Goal: Task Accomplishment & Management: Use online tool/utility

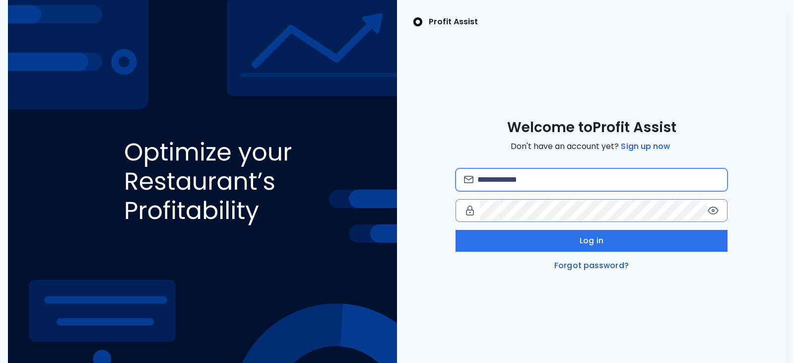
click at [543, 181] on input "email" at bounding box center [598, 180] width 242 height 22
type input "**********"
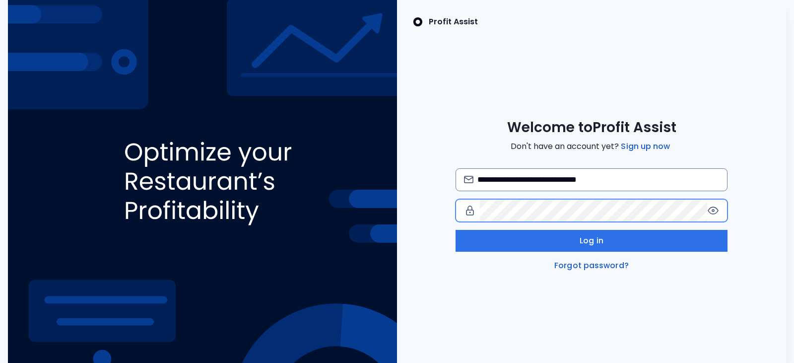
click at [468, 214] on div at bounding box center [592, 210] width 272 height 23
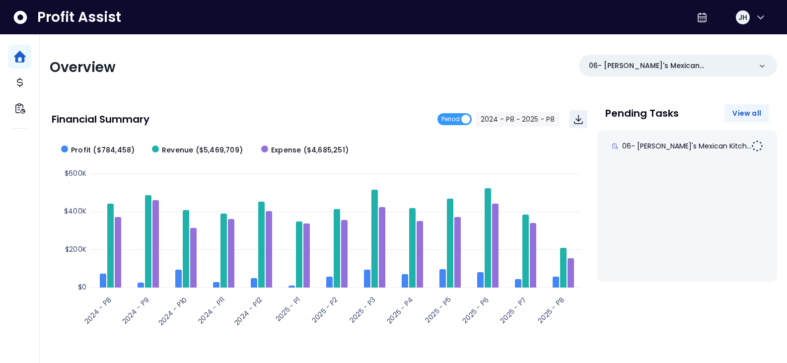
click at [744, 113] on span "View all" at bounding box center [746, 113] width 29 height 10
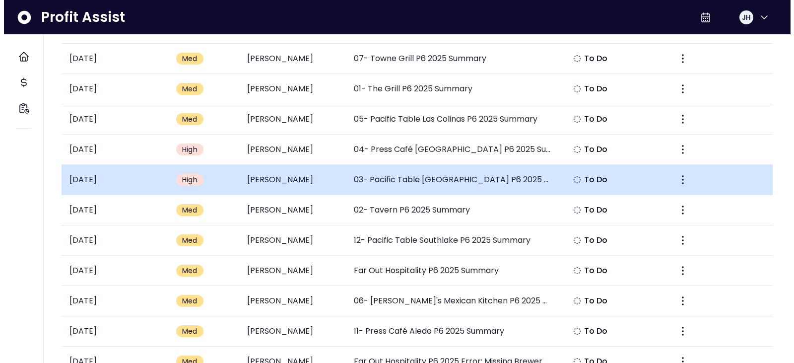
scroll to position [248, 0]
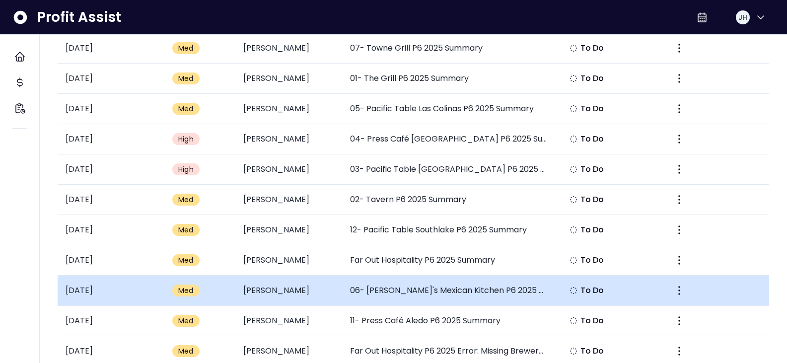
click at [502, 292] on td "06- [PERSON_NAME]'s Mexican Kitchen P6 2025 Summary" at bounding box center [448, 290] width 213 height 30
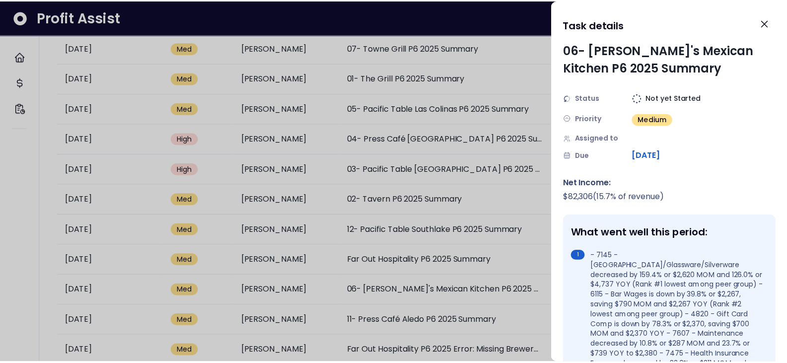
scroll to position [0, 0]
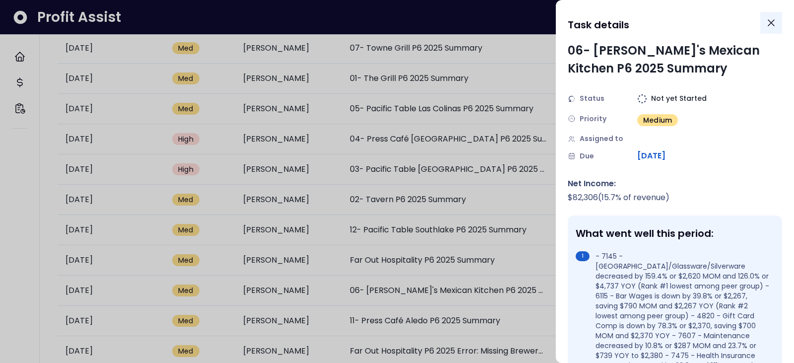
click at [771, 22] on icon "Close" at bounding box center [771, 23] width 6 height 6
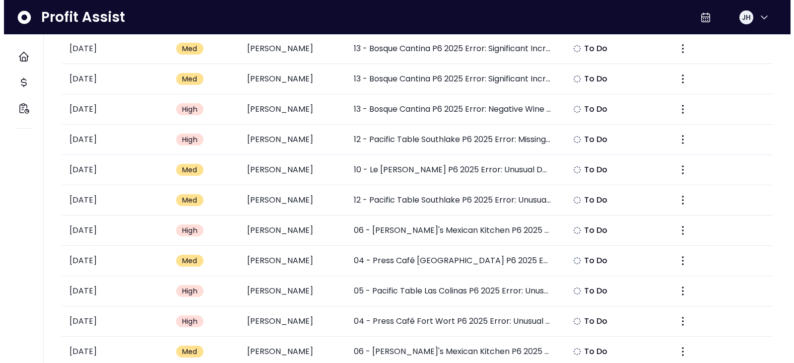
scroll to position [595, 0]
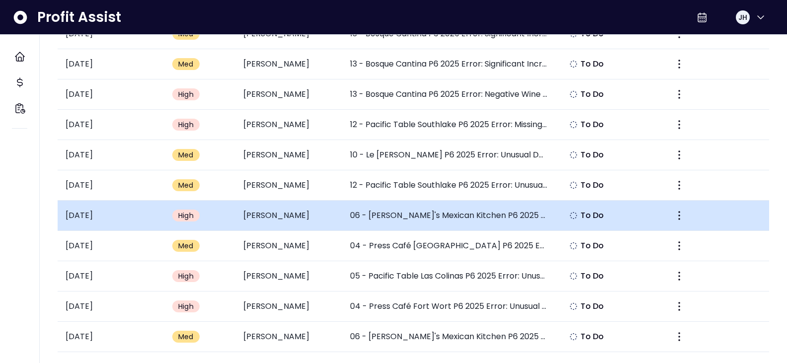
click at [385, 216] on td "06 - [PERSON_NAME]'s Mexican Kitchen P6 2025 Error: Negative China/Glassware/Si…" at bounding box center [448, 215] width 213 height 30
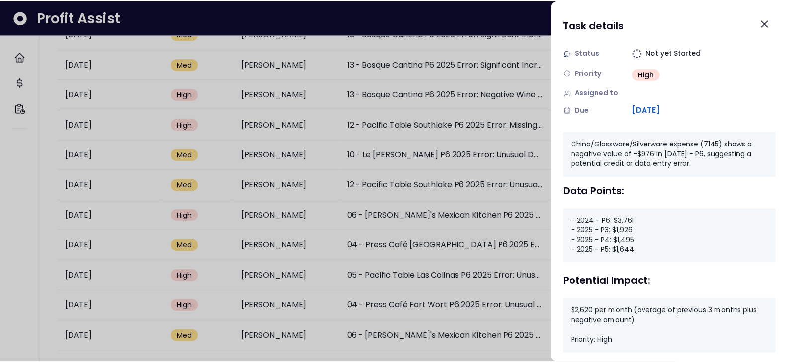
scroll to position [93, 0]
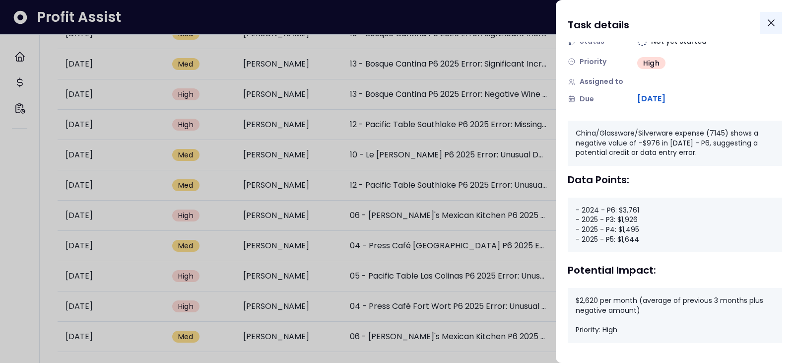
click at [769, 22] on icon "Close" at bounding box center [771, 23] width 12 height 12
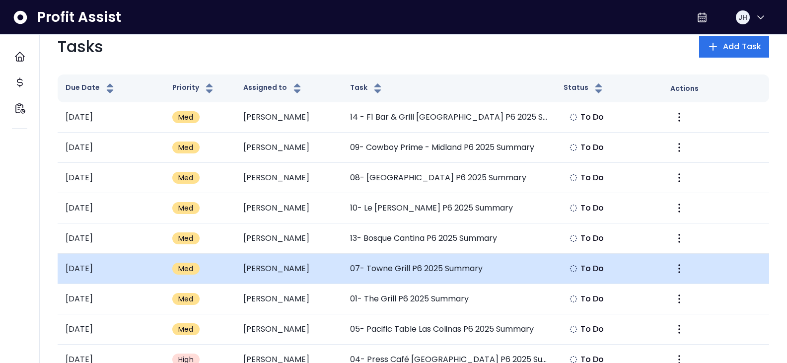
scroll to position [0, 0]
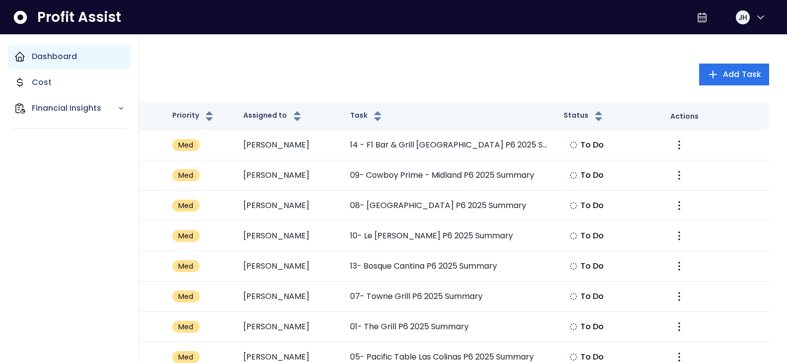
click at [36, 57] on p "Dashboard" at bounding box center [54, 57] width 45 height 12
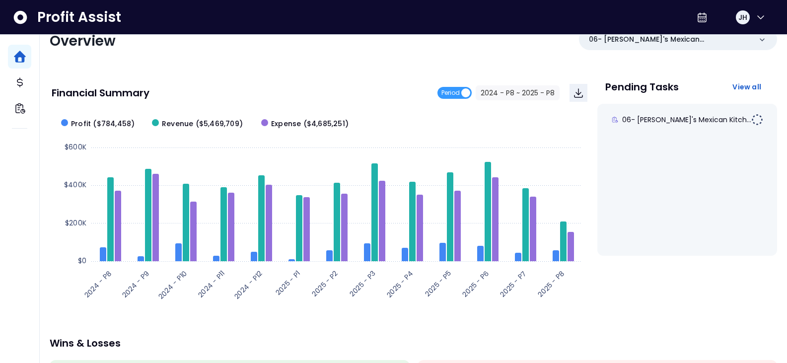
scroll to position [11, 0]
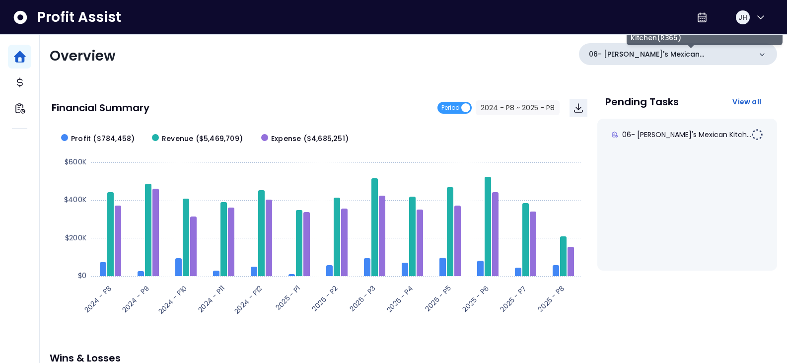
click at [681, 62] on div "06- [PERSON_NAME]'s Mexican Kitchen(R365)" at bounding box center [678, 54] width 198 height 22
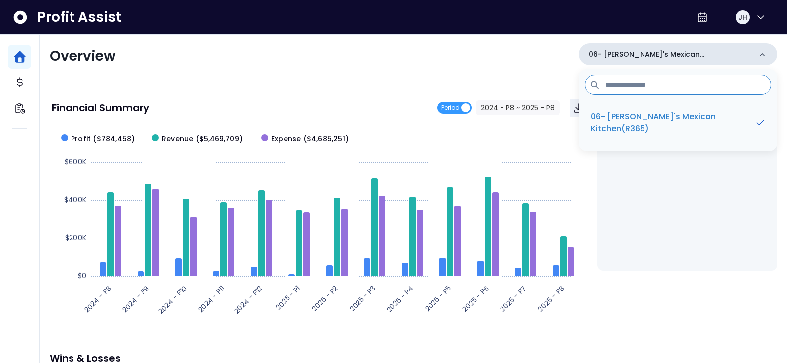
click at [679, 59] on p "06- [PERSON_NAME]'s Mexican Kitchen(R365)" at bounding box center [670, 54] width 162 height 10
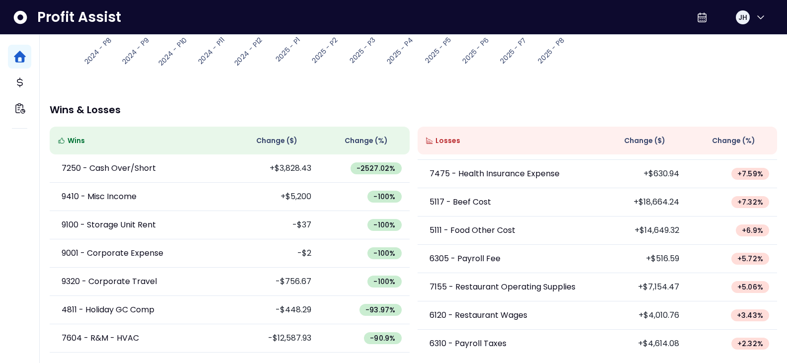
scroll to position [537, 0]
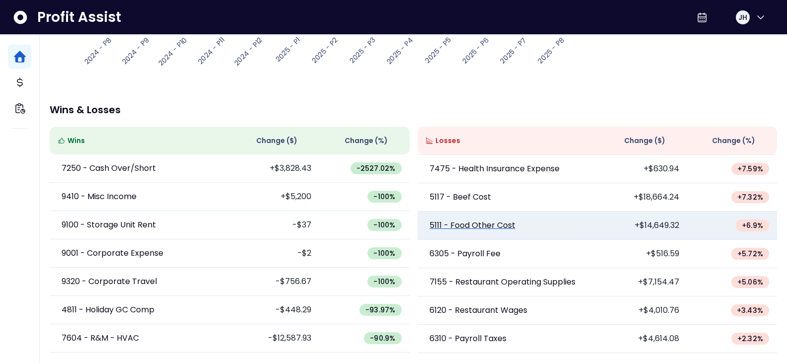
click at [508, 224] on p "5111 - Food Other Cost" at bounding box center [472, 225] width 86 height 12
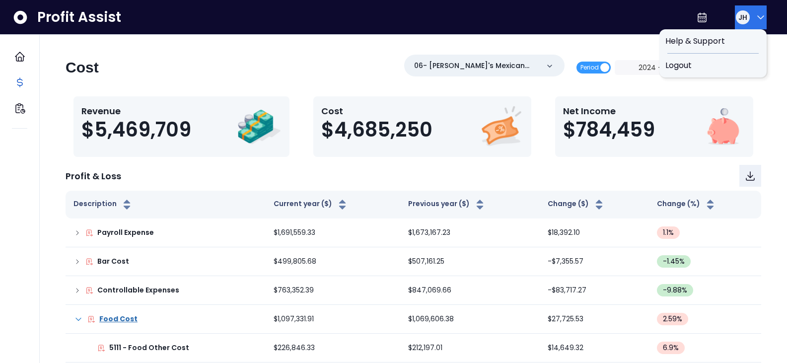
click at [738, 14] on span "JH" at bounding box center [742, 17] width 9 height 10
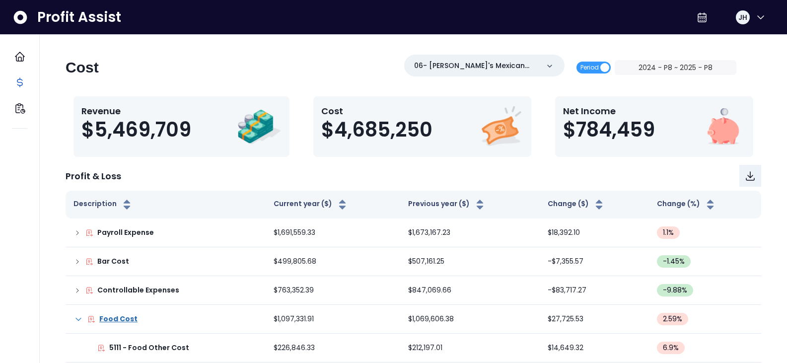
click at [564, 58] on div "06- [PERSON_NAME]'s Mexican Kitchen(R365)" at bounding box center [484, 66] width 160 height 22
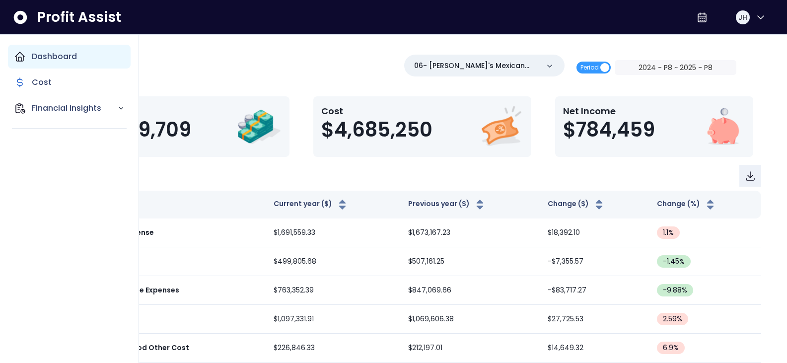
click at [21, 54] on icon "Main navigation" at bounding box center [19, 56] width 9 height 9
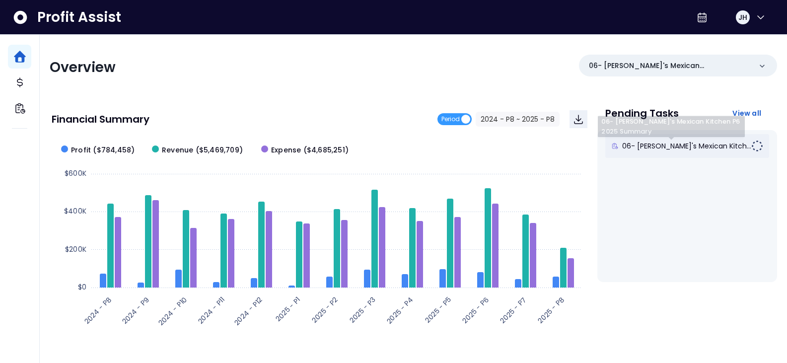
click at [718, 143] on div "06- [PERSON_NAME]'s Mexican Kitch..." at bounding box center [681, 146] width 140 height 10
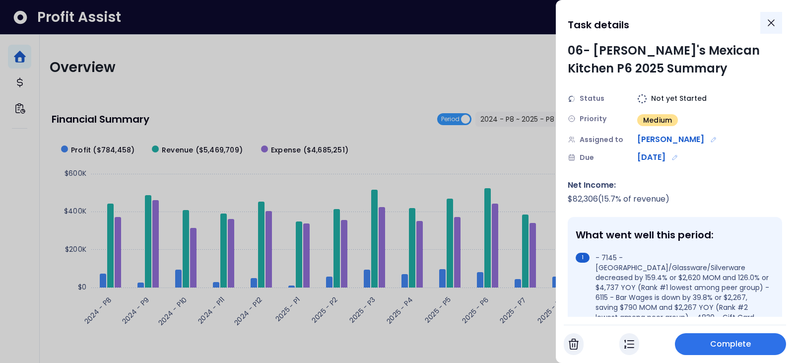
click at [774, 24] on icon "Close" at bounding box center [771, 23] width 12 height 12
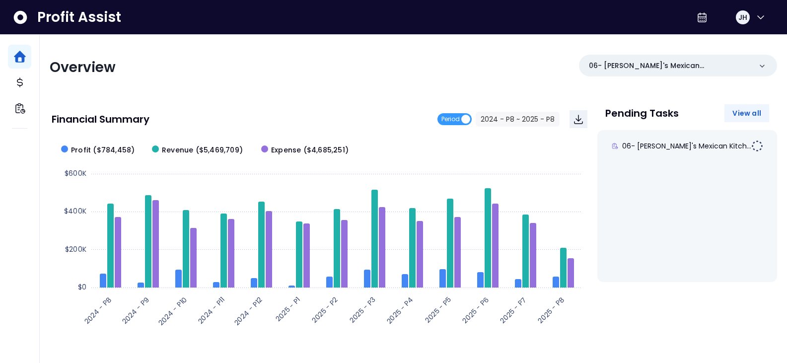
click at [734, 115] on span "View all" at bounding box center [746, 113] width 29 height 10
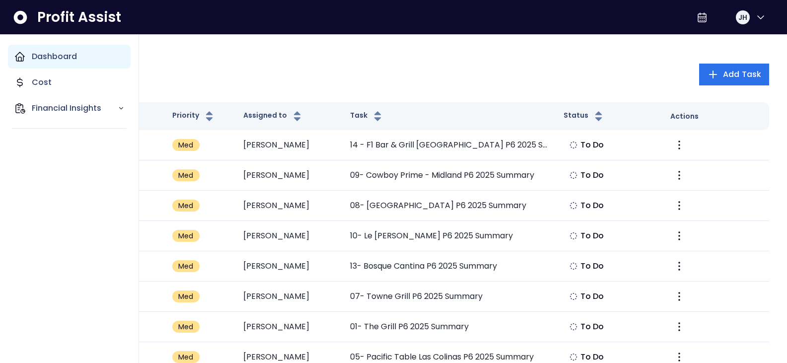
click at [19, 54] on icon "Main navigation" at bounding box center [19, 56] width 9 height 9
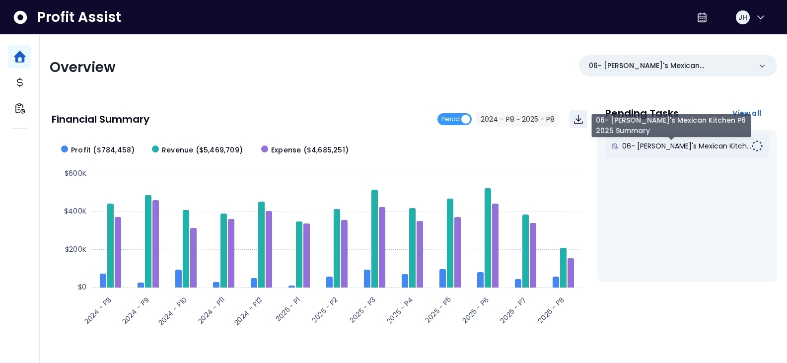
click at [690, 144] on span "06- [PERSON_NAME]'s Mexican Kitch..." at bounding box center [686, 146] width 129 height 10
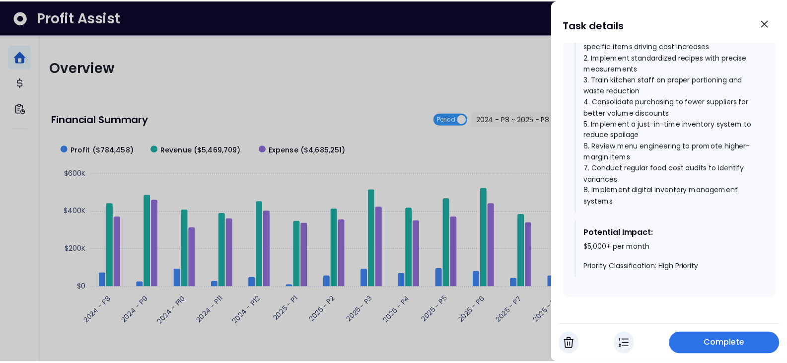
scroll to position [1538, 0]
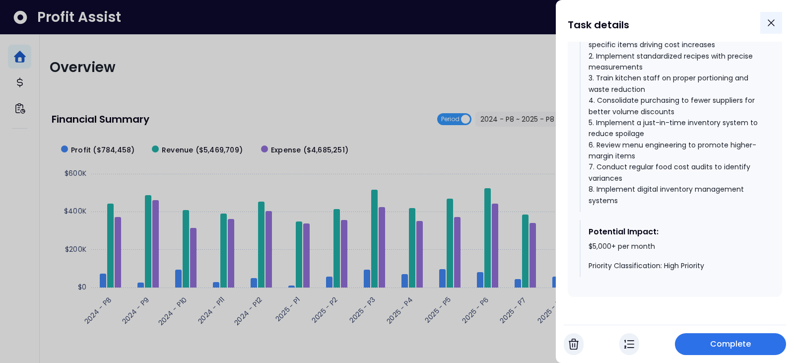
click at [774, 25] on icon "Close" at bounding box center [771, 23] width 6 height 6
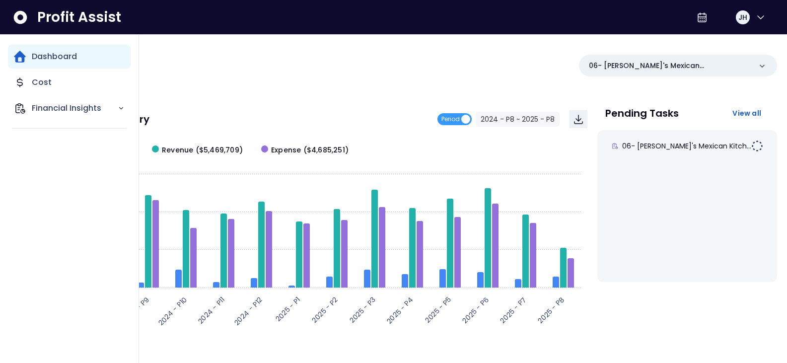
drag, startPoint x: 50, startPoint y: 113, endPoint x: 91, endPoint y: 130, distance: 44.8
click at [50, 113] on p "Financial Insights" at bounding box center [75, 108] width 86 height 12
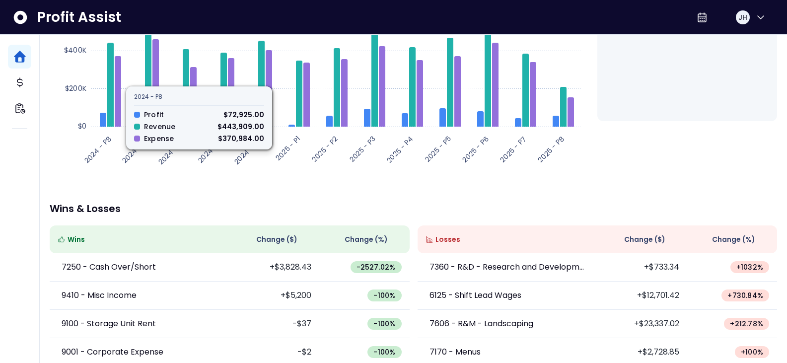
scroll to position [160, 0]
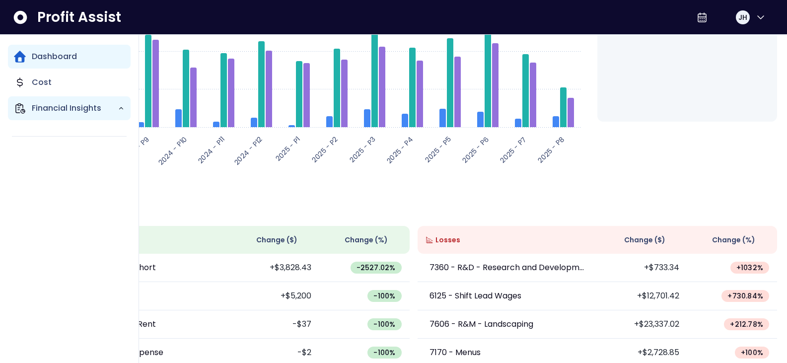
click at [65, 112] on p "Financial Insights" at bounding box center [75, 108] width 86 height 12
click at [66, 111] on p "Financial Insights" at bounding box center [75, 108] width 86 height 12
click at [102, 108] on p "Financial Insights" at bounding box center [75, 108] width 86 height 12
click at [19, 108] on icon "Main navigation" at bounding box center [20, 108] width 12 height 12
click at [121, 107] on icon "Main navigation" at bounding box center [121, 108] width 7 height 7
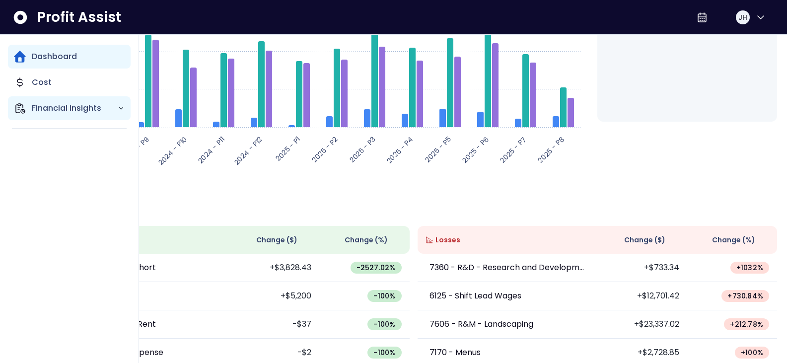
click at [67, 107] on p "Financial Insights" at bounding box center [75, 108] width 86 height 12
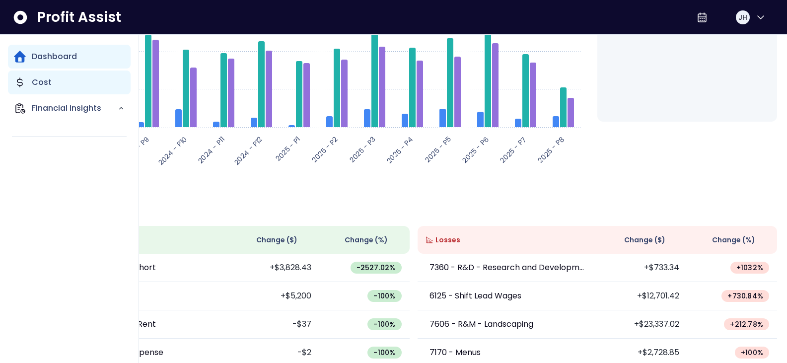
click at [35, 82] on p "Cost" at bounding box center [42, 82] width 20 height 12
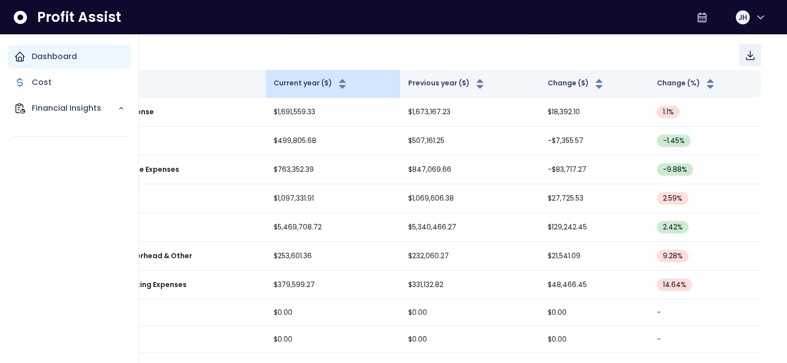
scroll to position [121, 0]
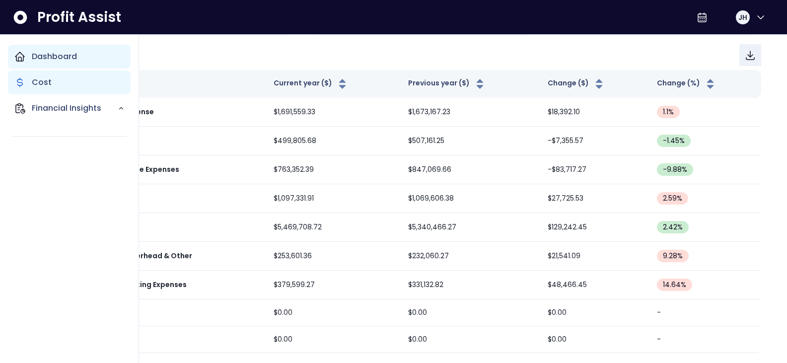
click at [51, 83] on div "Cost" at bounding box center [69, 82] width 123 height 24
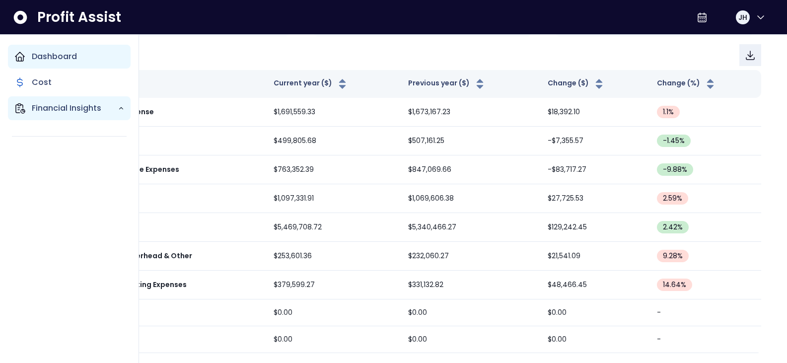
click at [49, 104] on p "Financial Insights" at bounding box center [75, 108] width 86 height 12
click at [125, 112] on div "Financial Insights" at bounding box center [69, 108] width 123 height 24
click at [52, 54] on p "Dashboard" at bounding box center [54, 57] width 45 height 12
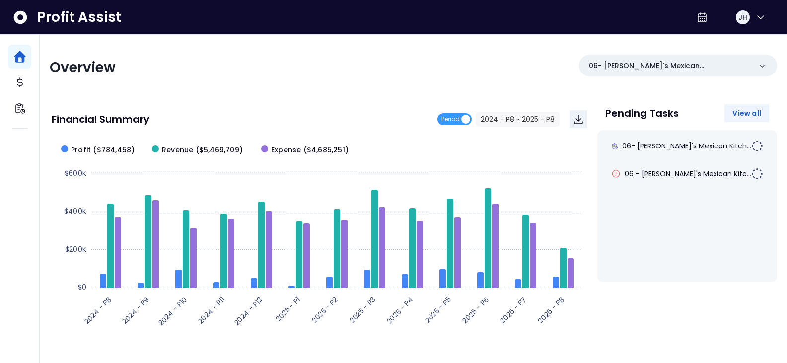
click at [746, 115] on span "View all" at bounding box center [746, 113] width 29 height 10
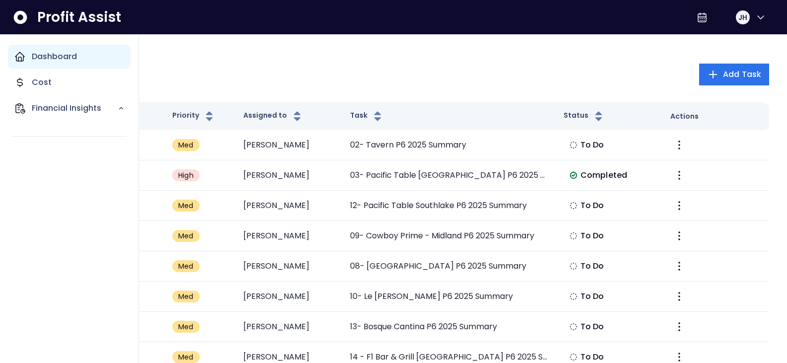
click at [53, 59] on p "Dashboard" at bounding box center [54, 57] width 45 height 12
